Goal: Check status: Check status

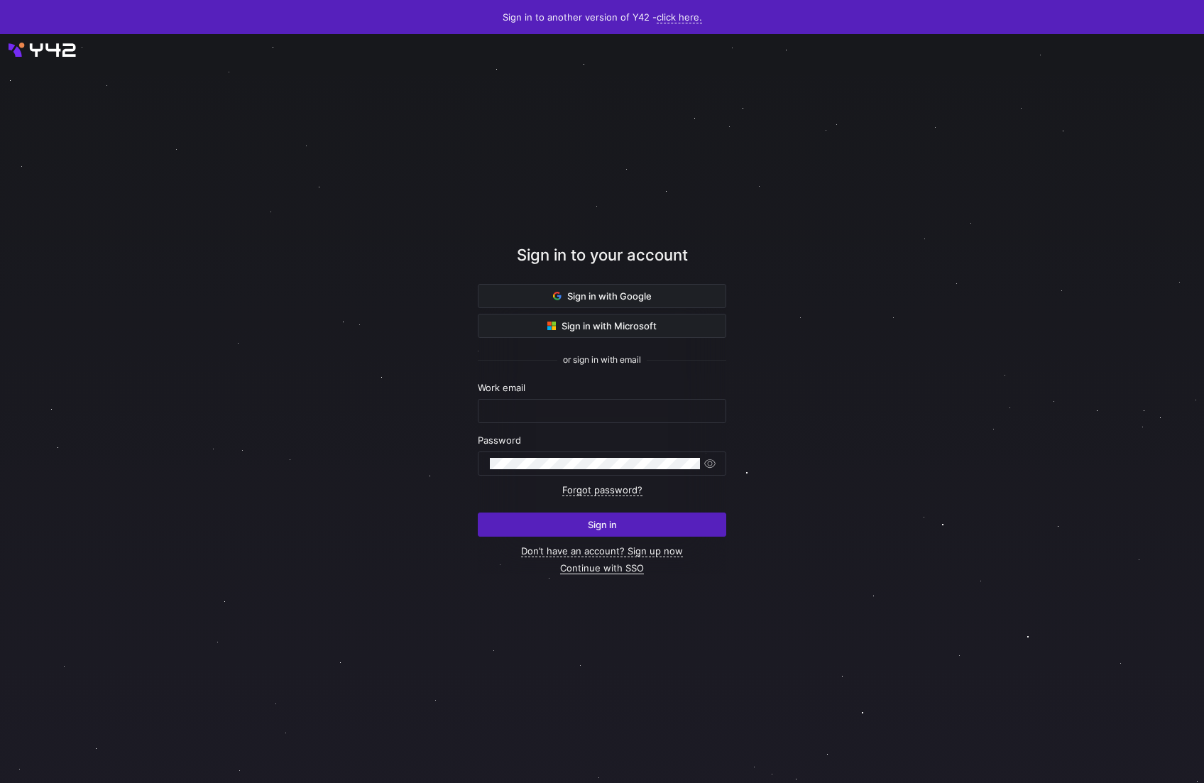
click at [625, 569] on link "Continue with SSO" at bounding box center [602, 568] width 84 height 12
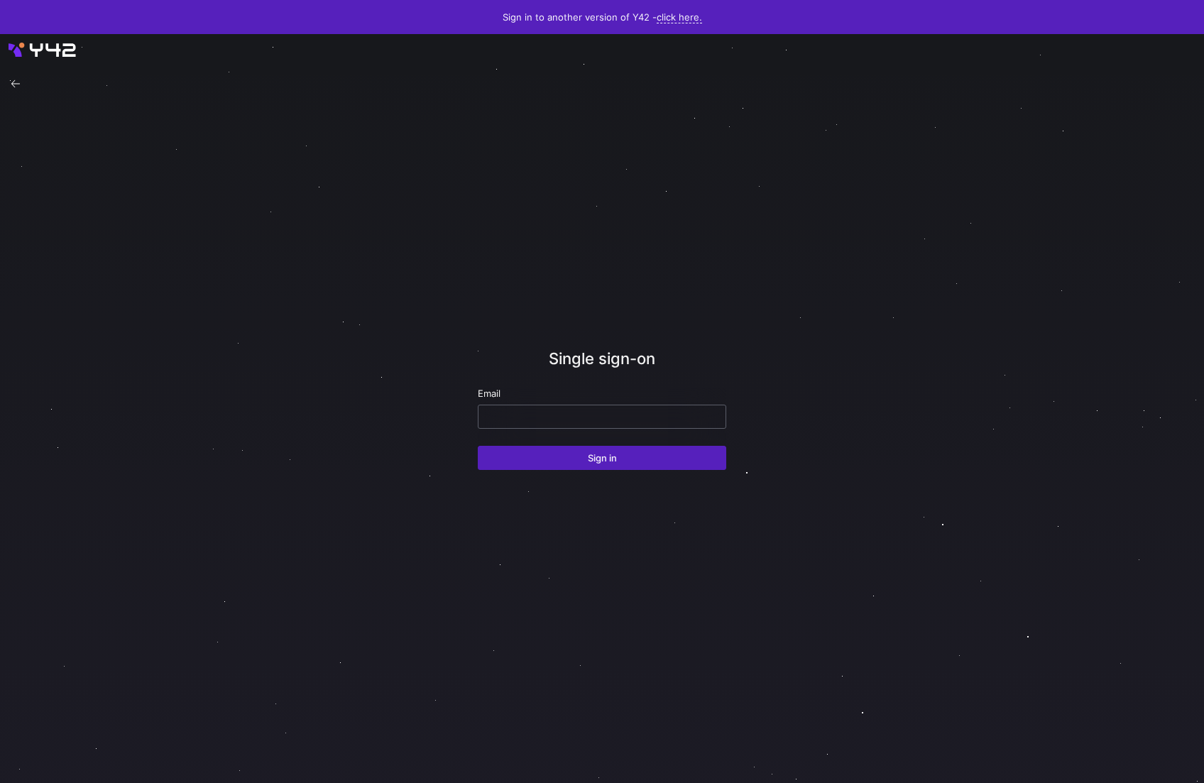
drag, startPoint x: 637, startPoint y: 432, endPoint x: 636, endPoint y: 423, distance: 9.3
click at [637, 429] on form "Email Sign in" at bounding box center [602, 429] width 248 height 82
click at [636, 423] on div at bounding box center [602, 416] width 224 height 23
type input "thomas.borstad@modular.com"
click at [601, 458] on button "Sign in" at bounding box center [602, 458] width 248 height 24
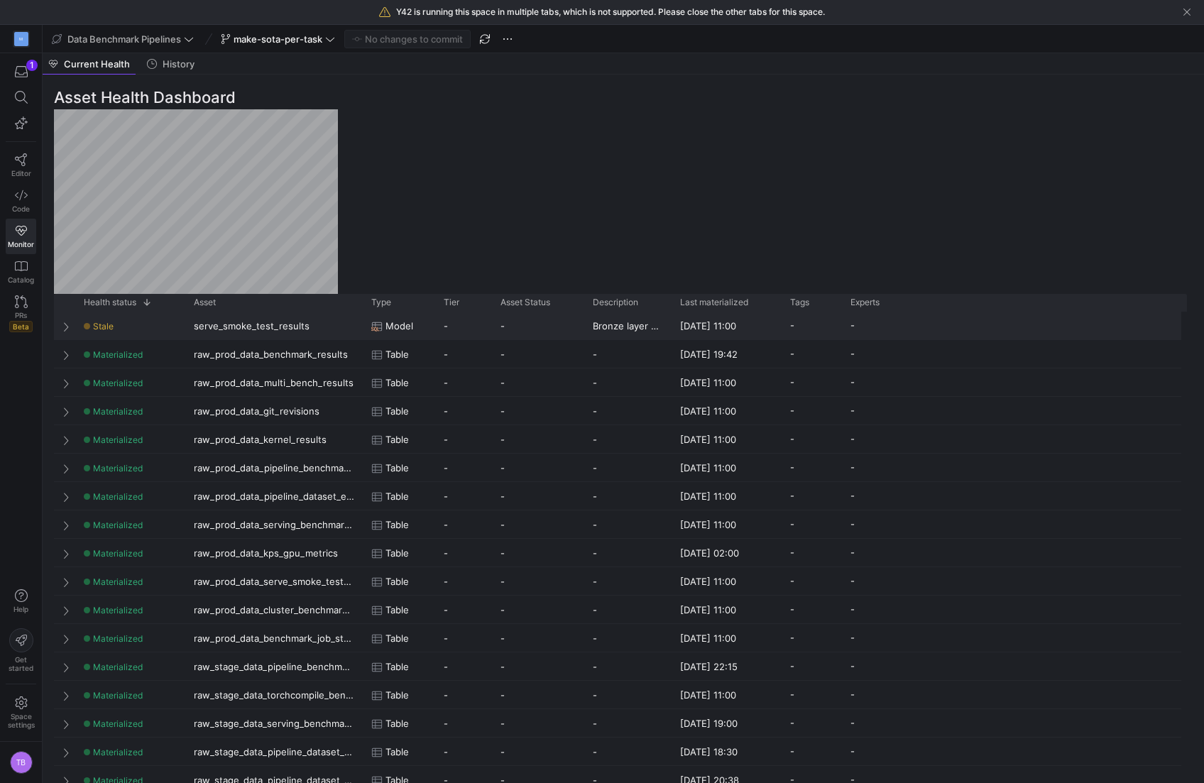
click at [280, 326] on div "serve_smoke_test_results" at bounding box center [273, 326] width 177 height 28
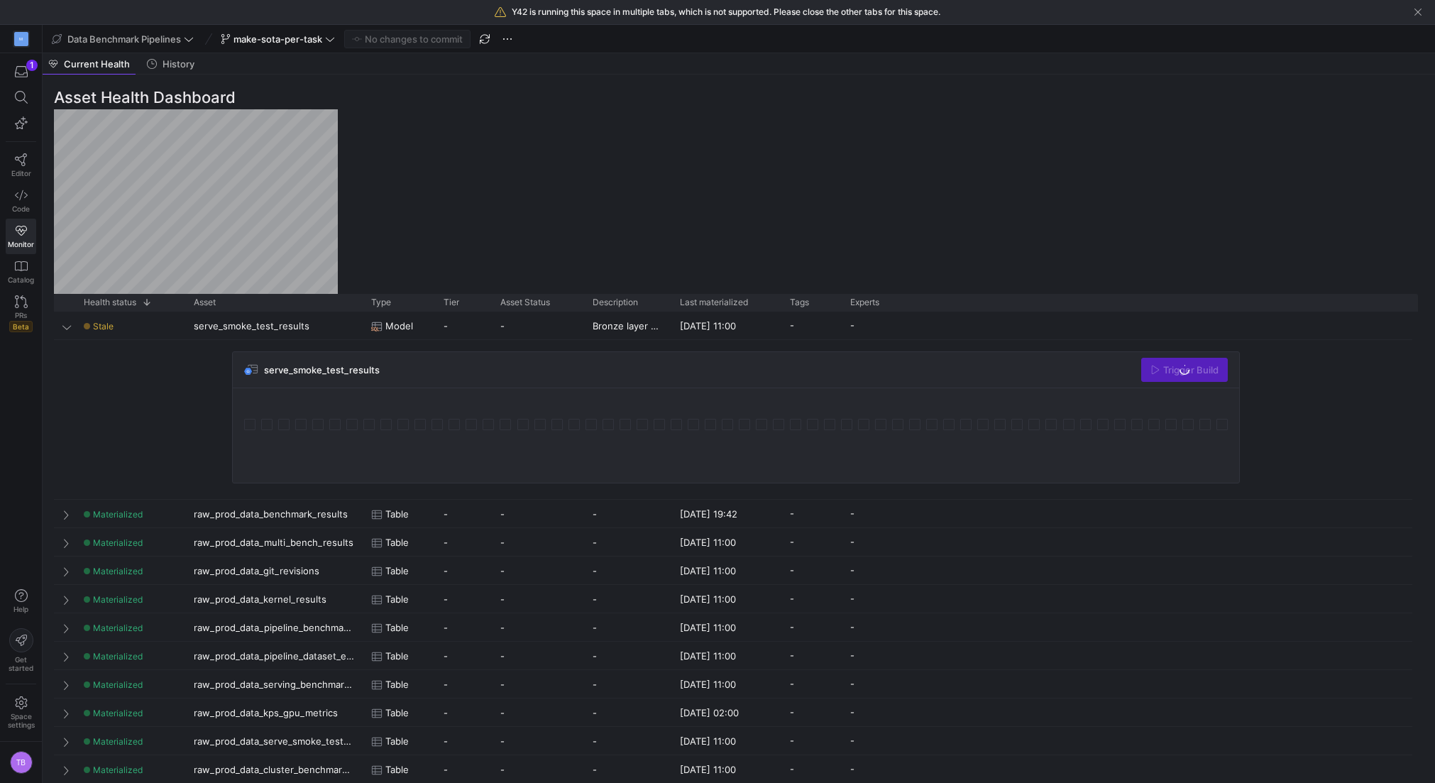
click at [1171, 370] on div "Trigger Build" at bounding box center [1184, 370] width 87 height 24
click at [476, 242] on div "Asset Health Dashboard Asset Health Healthy 55 Drag here to set row groups Drag…" at bounding box center [736, 429] width 1387 height 708
click at [1183, 382] on div "serve_smoke_test_results Trigger Build" at bounding box center [736, 370] width 1006 height 36
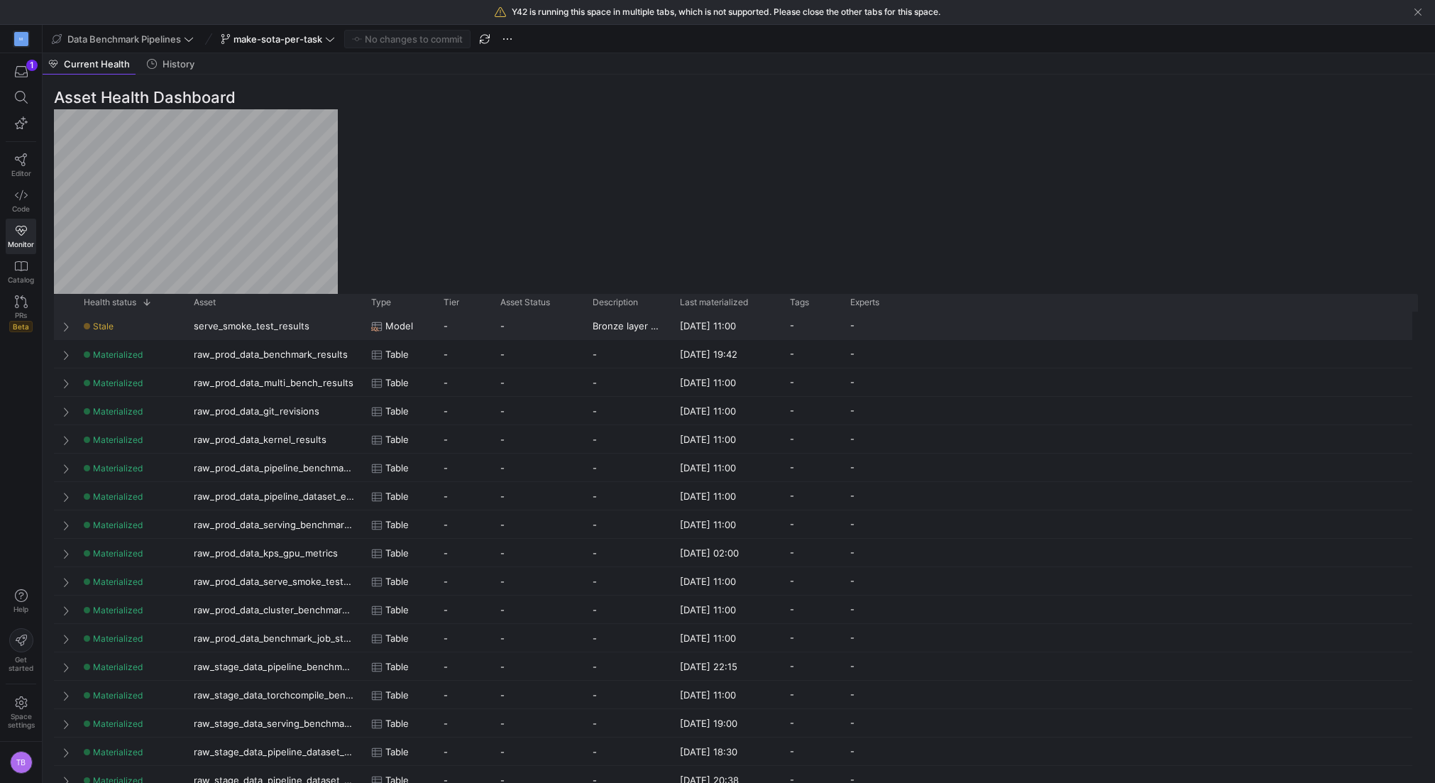
click at [106, 322] on span "Stale" at bounding box center [103, 326] width 21 height 11
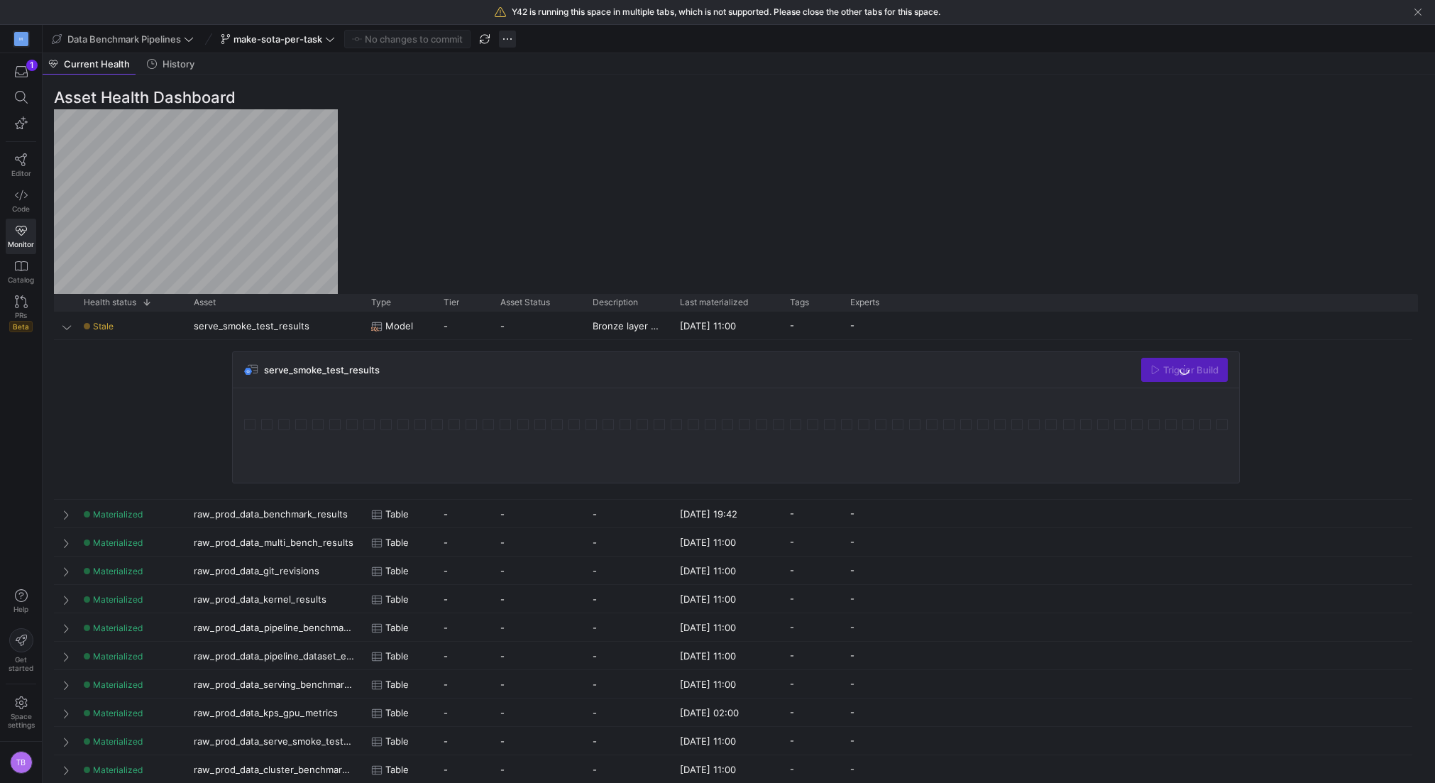
click at [515, 33] on span "button" at bounding box center [507, 39] width 17 height 17
click at [515, 33] on div at bounding box center [717, 391] width 1435 height 783
click at [677, 323] on div "15/10/25, 11:00" at bounding box center [726, 326] width 110 height 28
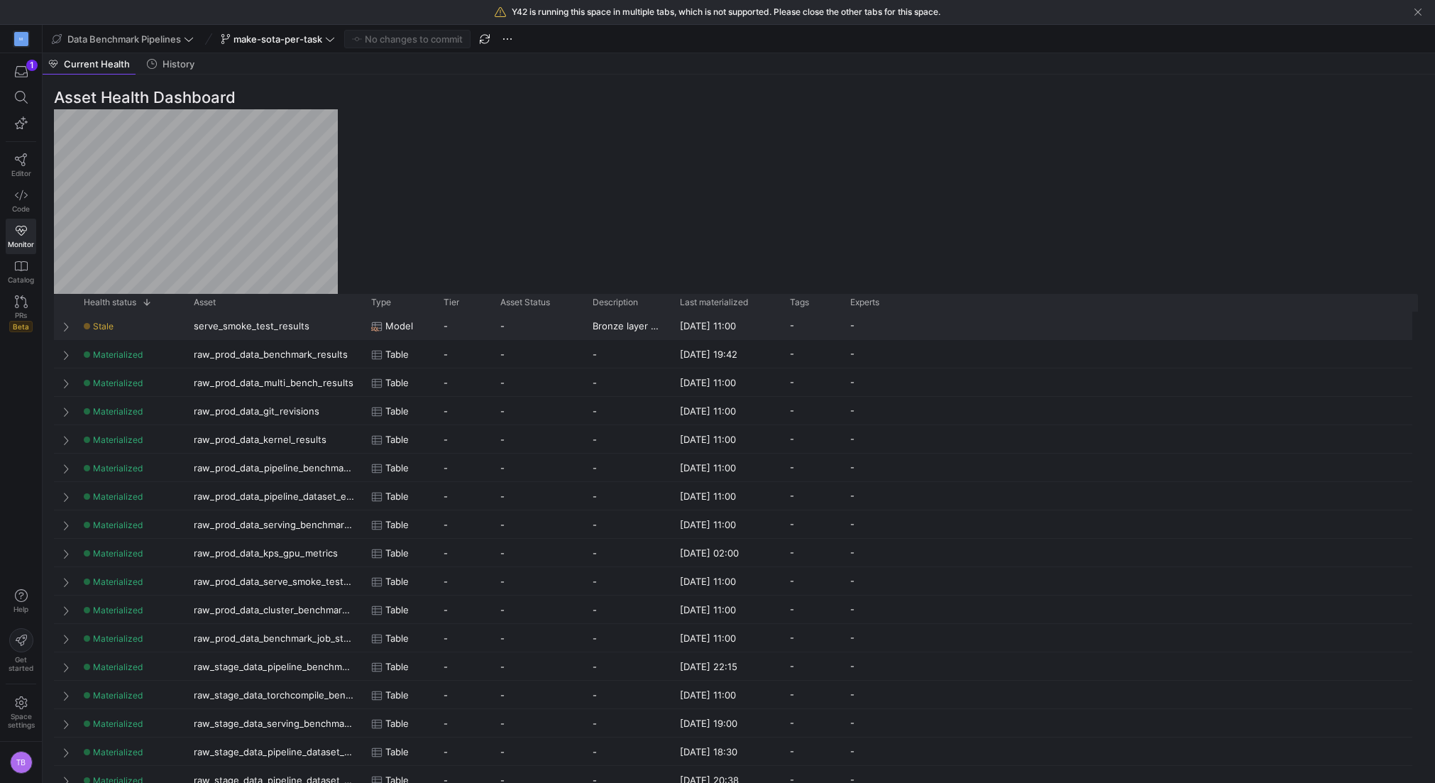
click at [677, 323] on div "15/10/25, 11:00" at bounding box center [726, 326] width 110 height 28
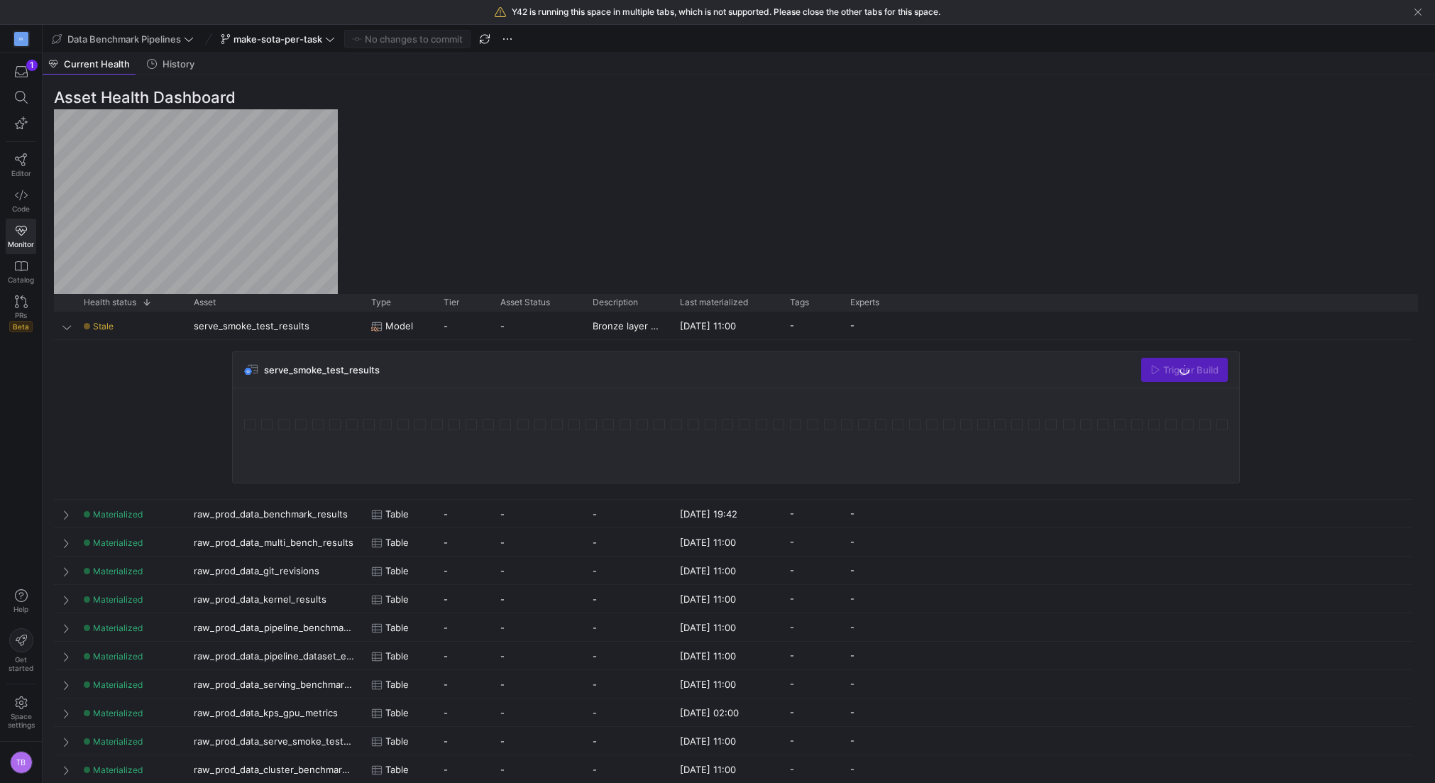
click at [1217, 380] on div "Trigger Build" at bounding box center [1184, 370] width 87 height 24
click at [1184, 366] on div "Trigger Build" at bounding box center [1184, 370] width 87 height 24
click at [1107, 373] on div "serve_smoke_test_results Trigger Build" at bounding box center [736, 370] width 1006 height 36
click at [163, 72] on div "History" at bounding box center [170, 63] width 59 height 21
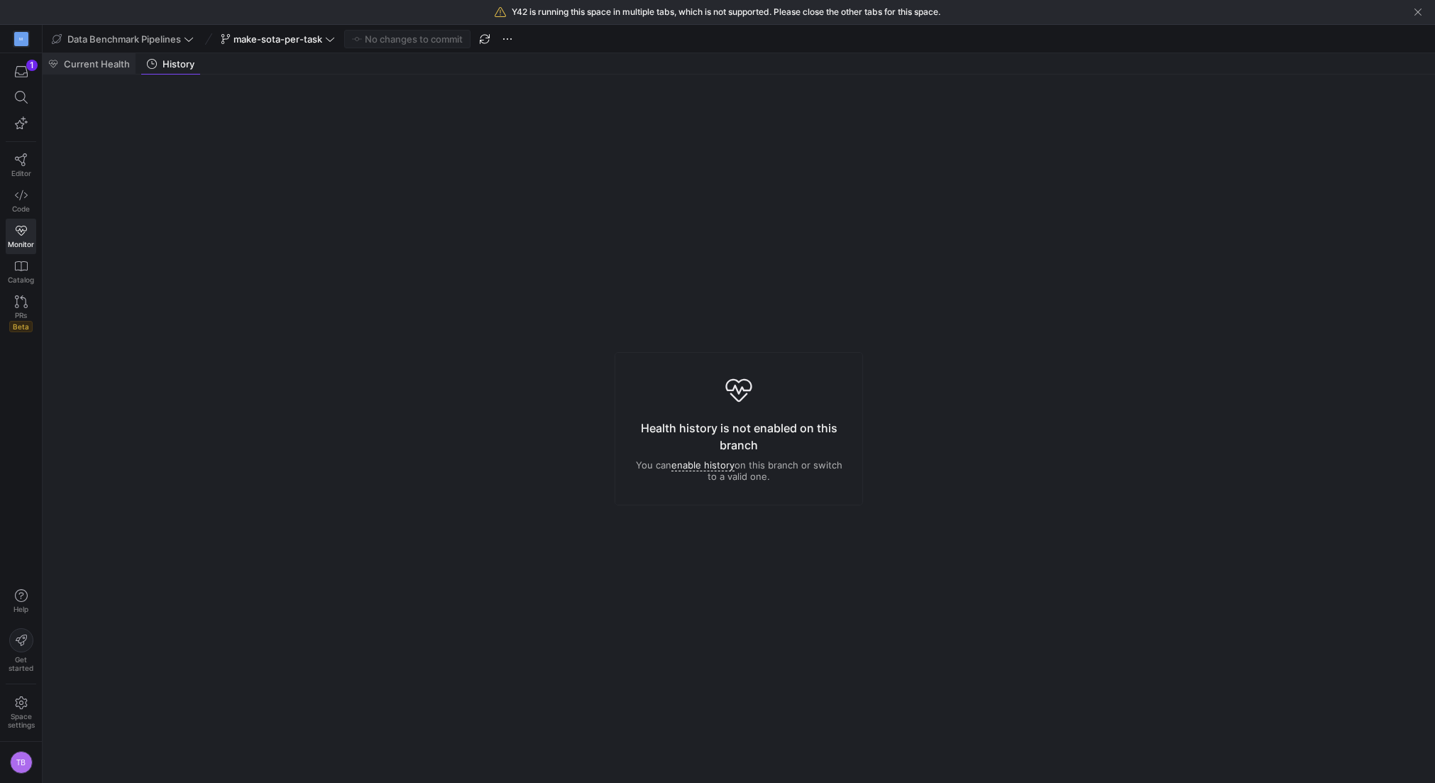
click at [119, 67] on span "Current Health" at bounding box center [97, 64] width 66 height 9
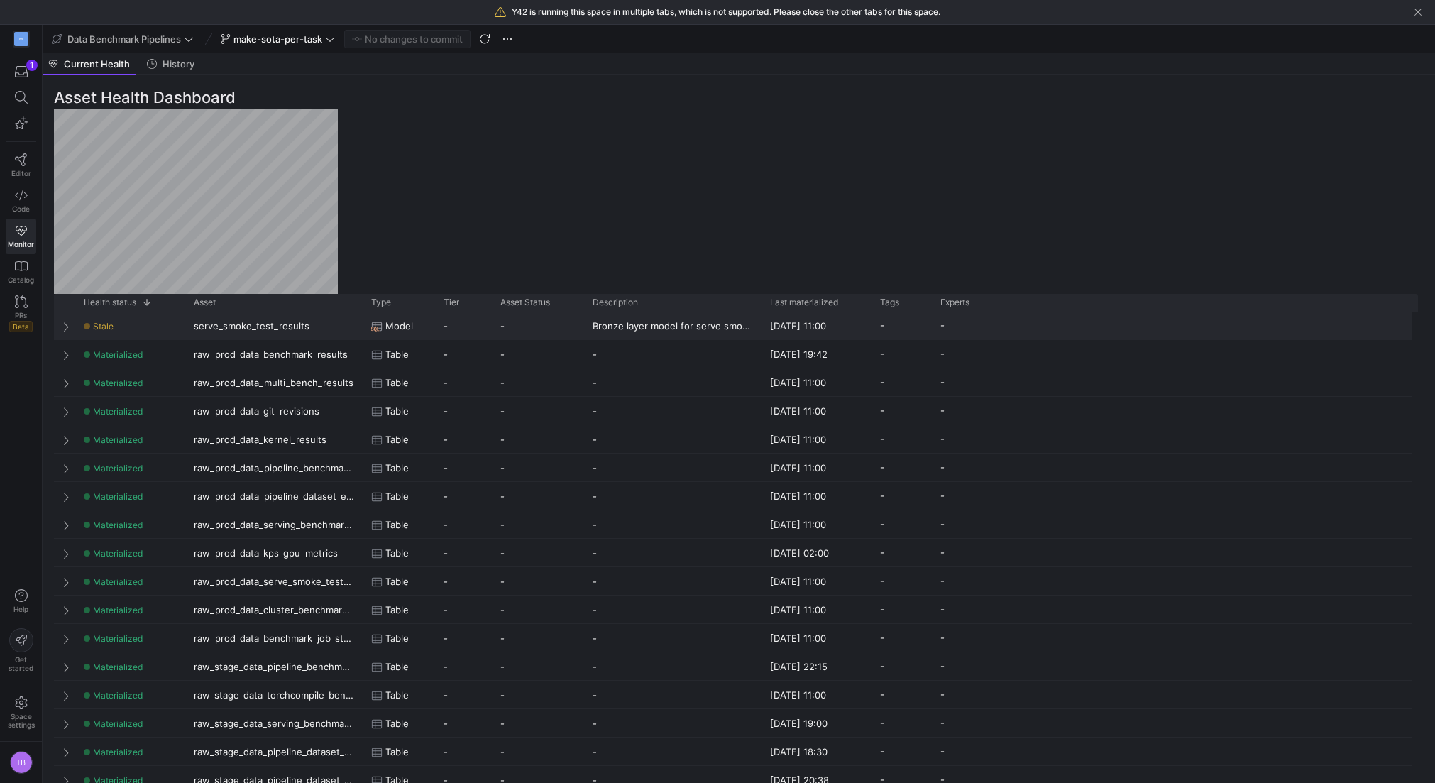
click at [66, 329] on span at bounding box center [67, 326] width 10 height 11
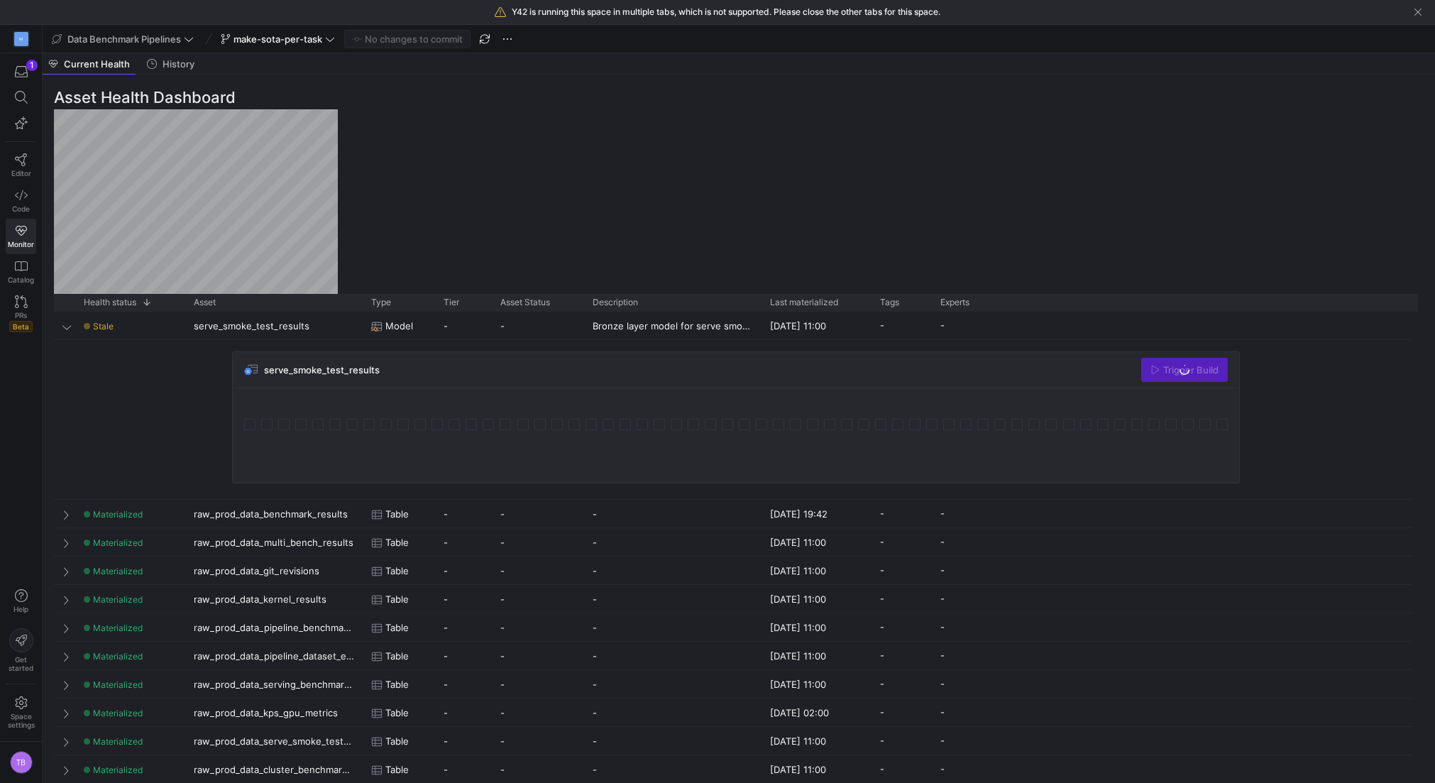
click at [1182, 386] on div "serve_smoke_test_results Trigger Build" at bounding box center [736, 417] width 1008 height 132
click at [1181, 381] on div "Trigger Build" at bounding box center [1184, 370] width 87 height 24
click at [1181, 380] on div "Trigger Build" at bounding box center [1184, 370] width 87 height 24
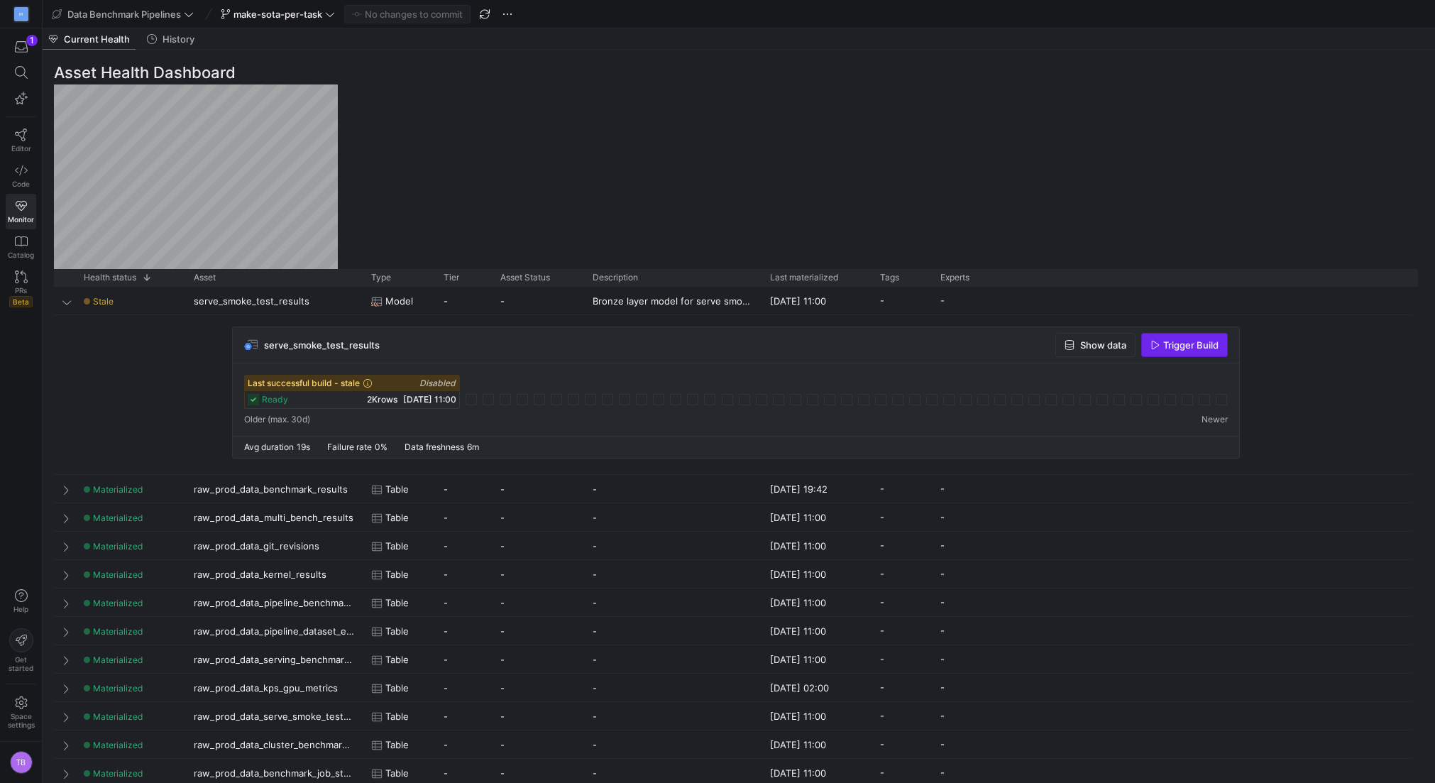
click at [1195, 336] on span "button" at bounding box center [1184, 345] width 85 height 23
click at [356, 384] on span "Last successful build - stale" at bounding box center [310, 383] width 125 height 10
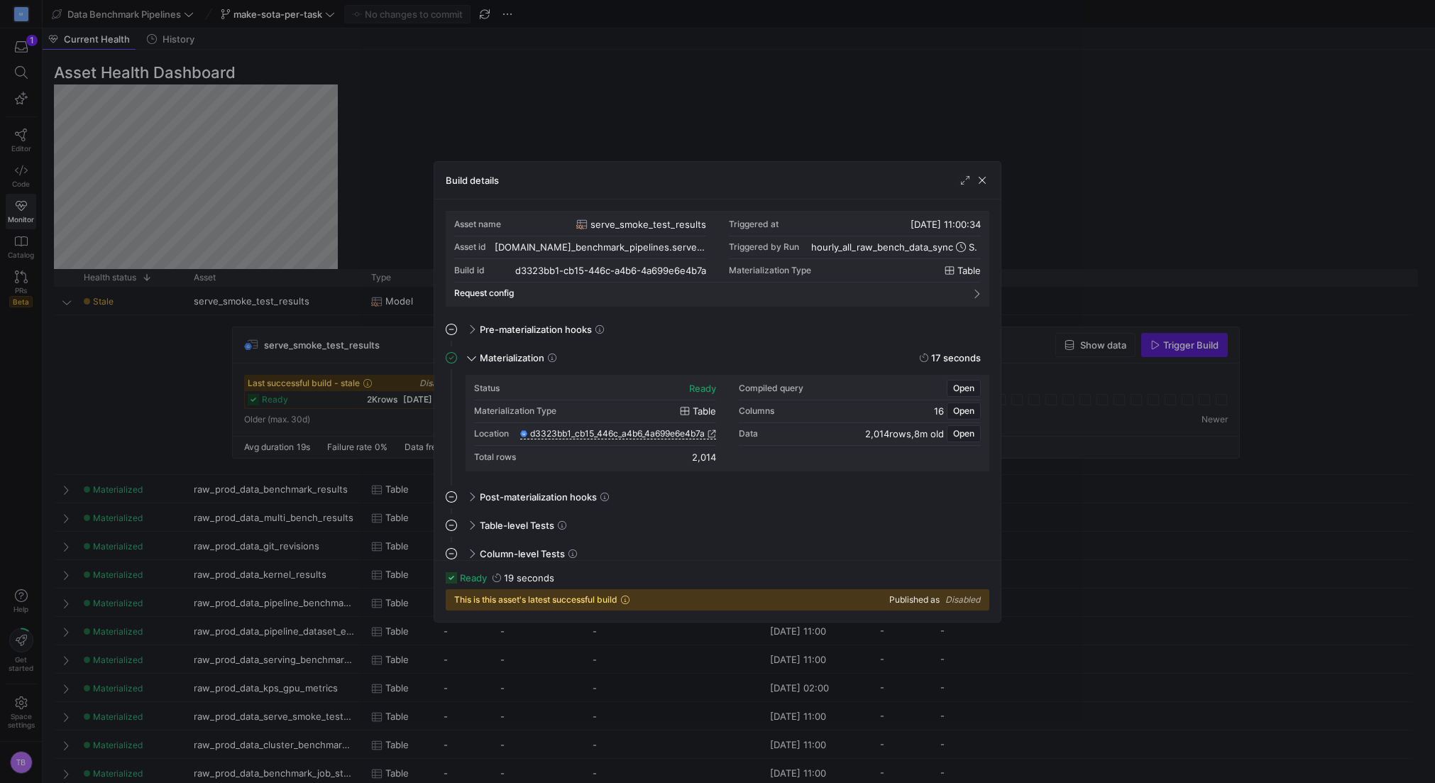
scroll to position [11, 0]
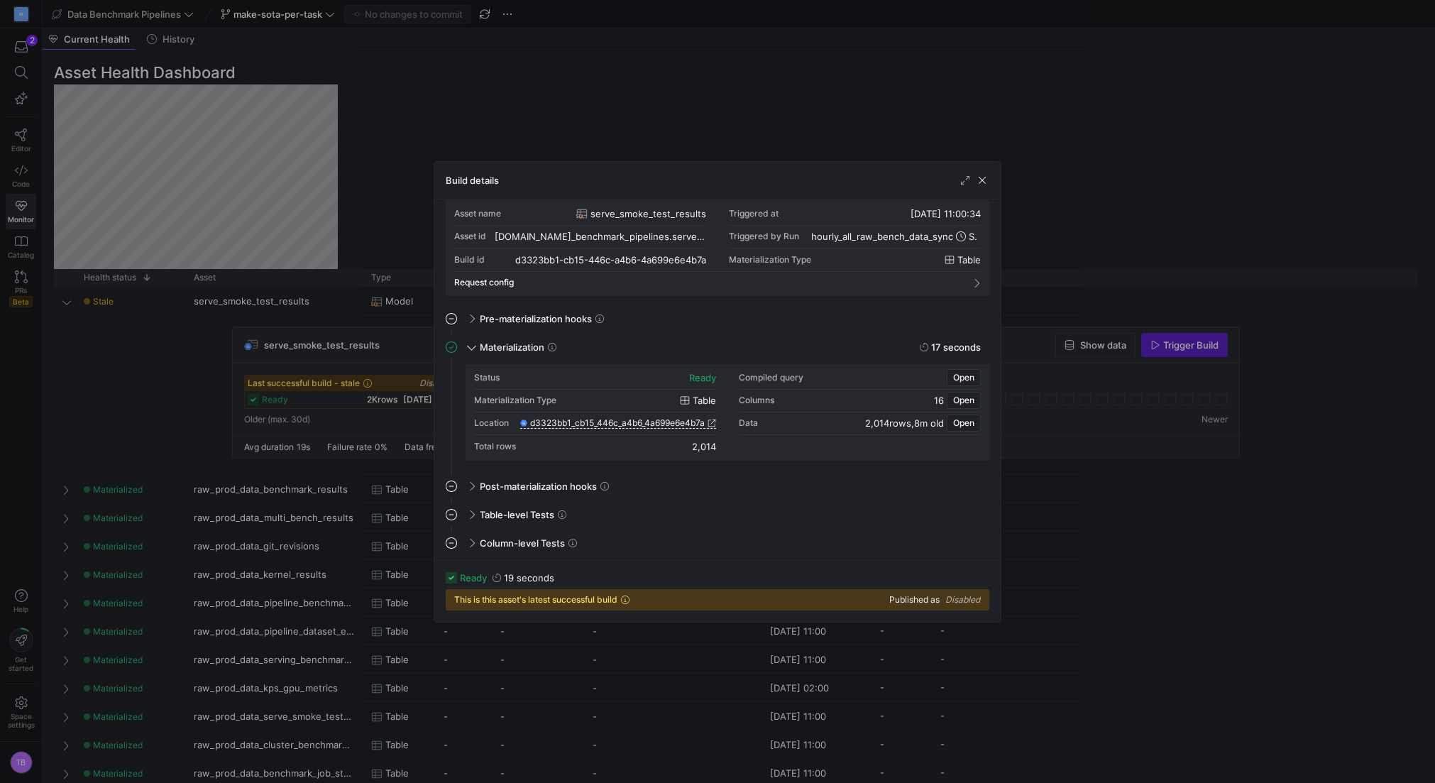
click at [776, 153] on div at bounding box center [717, 391] width 1435 height 783
